Goal: Task Accomplishment & Management: Manage account settings

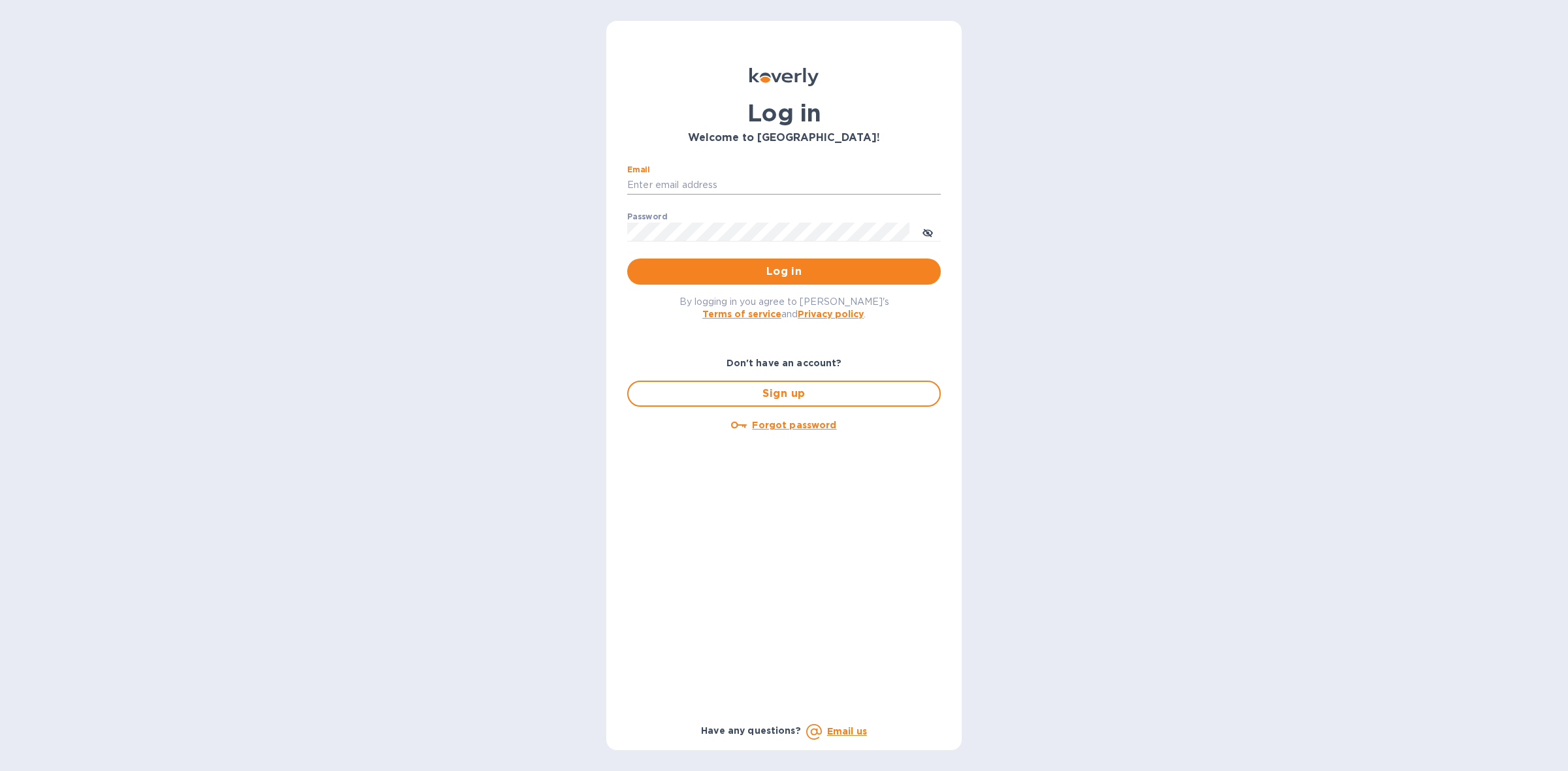
click at [755, 181] on input "Email" at bounding box center [784, 185] width 313 height 19
type input "[PERSON_NAME][EMAIL_ADDRESS][DOMAIN_NAME]"
click at [782, 270] on span "Log in" at bounding box center [784, 272] width 292 height 16
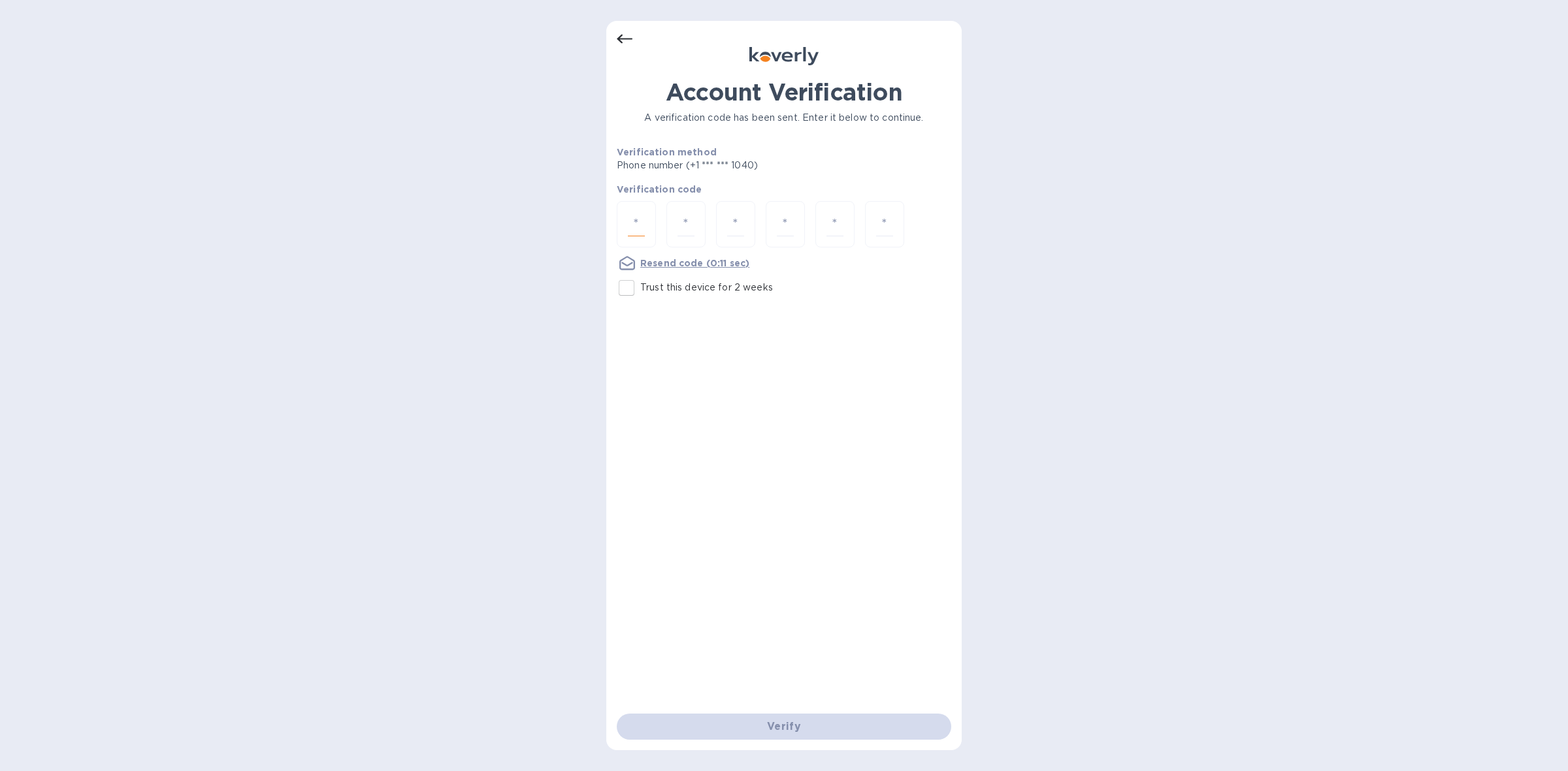
click at [633, 229] on input "number" at bounding box center [636, 224] width 17 height 24
type input "9"
type input "2"
type input "7"
type input "6"
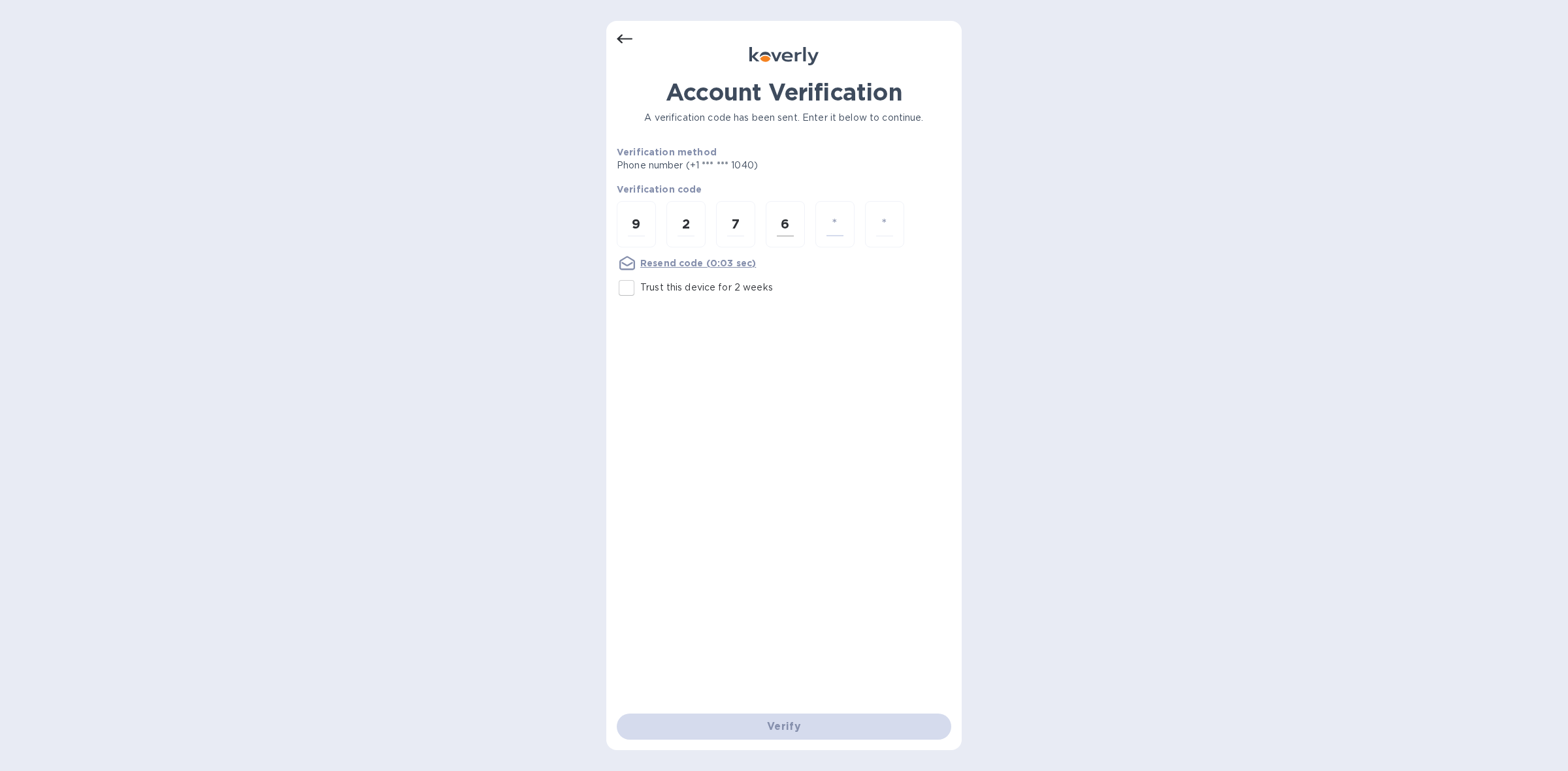
type input "9"
